Goal: Find specific page/section: Find specific page/section

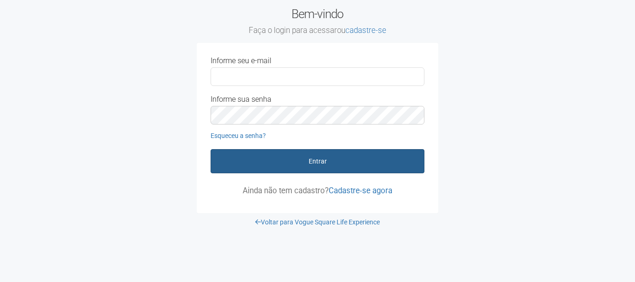
type input "**********"
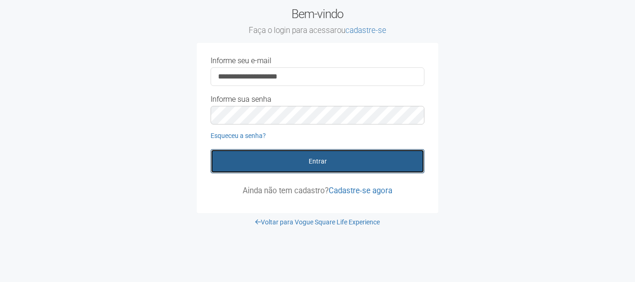
click at [289, 161] on button "Entrar" at bounding box center [318, 161] width 214 height 24
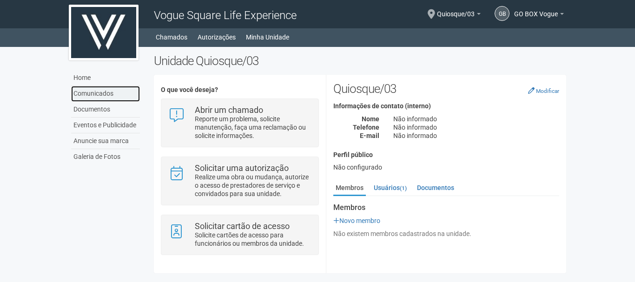
click at [116, 100] on link "Comunicados" at bounding box center [105, 94] width 69 height 16
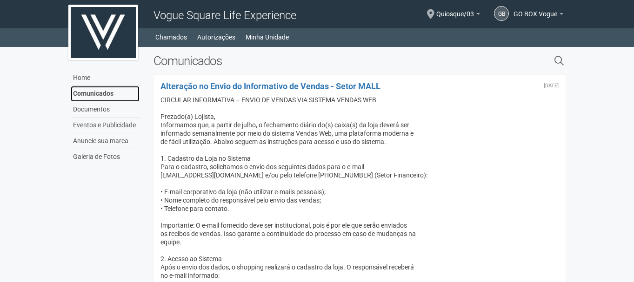
click at [86, 95] on link "Comunicados" at bounding box center [105, 94] width 69 height 16
